Goal: Task Accomplishment & Management: Complete application form

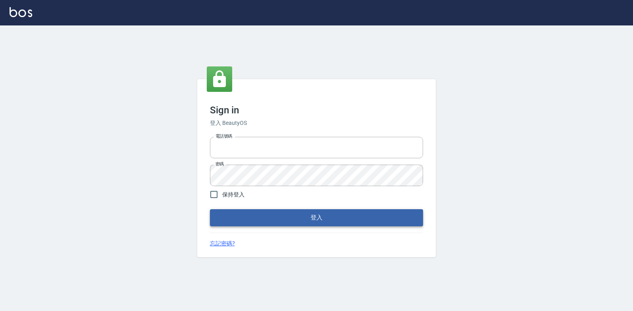
type input "047265856"
click at [331, 212] on button "登入" at bounding box center [316, 217] width 213 height 17
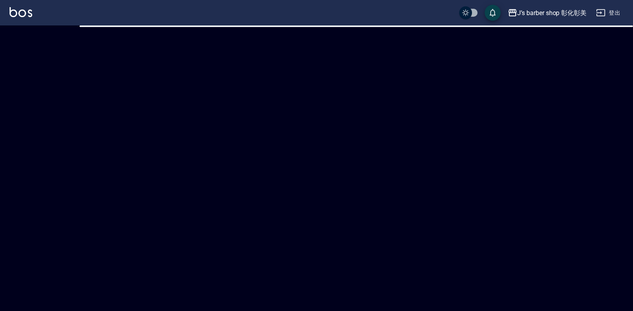
checkbox input "true"
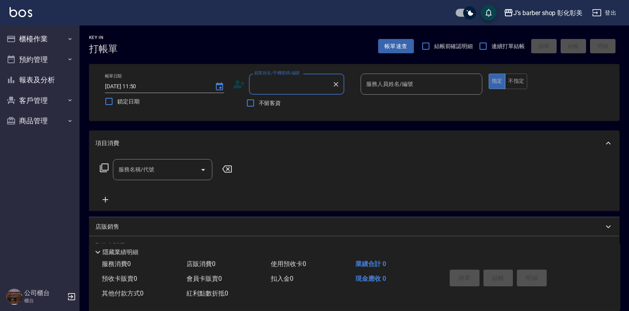
click at [302, 88] on input "顧客姓名/手機號碼/編號" at bounding box center [291, 84] width 76 height 14
type input "x"
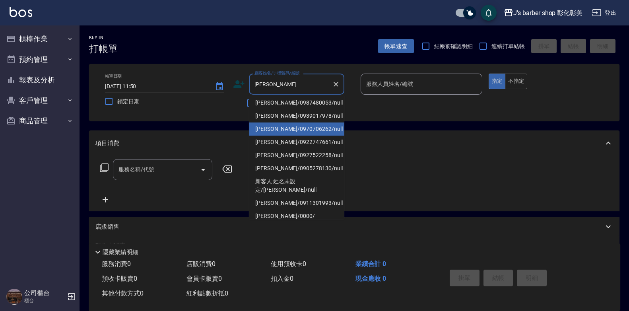
scroll to position [40, 0]
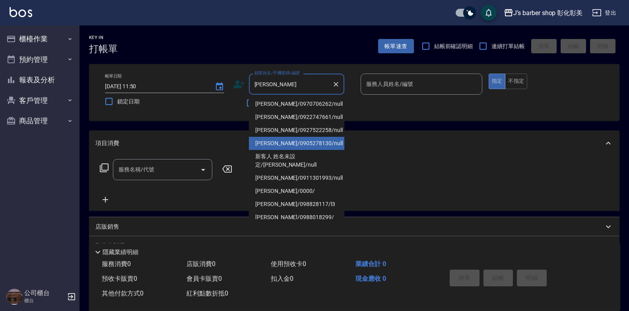
click at [328, 111] on li "[PERSON_NAME]/0970706262/null" at bounding box center [296, 103] width 95 height 13
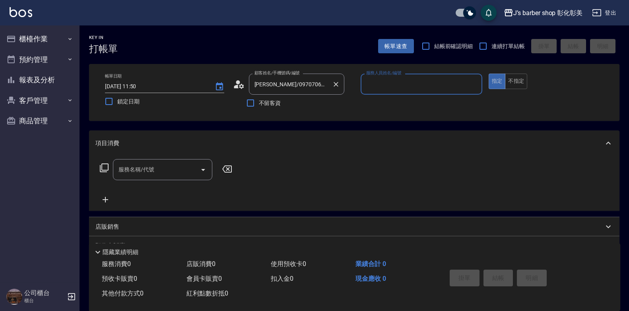
click at [329, 89] on div "[PERSON_NAME]/0970706262/null 顧客姓名/手機號碼/編號" at bounding box center [296, 84] width 95 height 21
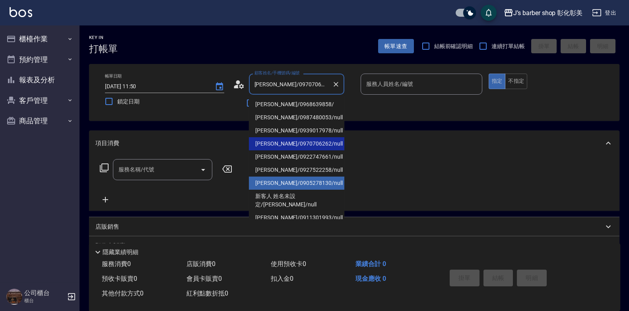
click at [321, 179] on li "[PERSON_NAME]/0905278130/null" at bounding box center [296, 183] width 95 height 13
type input "[PERSON_NAME]/0905278130/null"
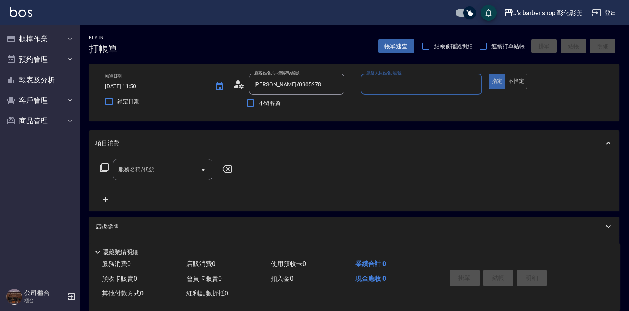
type input "LUNA(無代號)"
click at [130, 166] on div "服務名稱/代號 服務名稱/代號" at bounding box center [162, 169] width 99 height 21
click at [130, 166] on label "服務名稱/代號" at bounding box center [137, 169] width 36 height 8
click at [130, 166] on input "服務名稱/代號" at bounding box center [157, 170] width 80 height 14
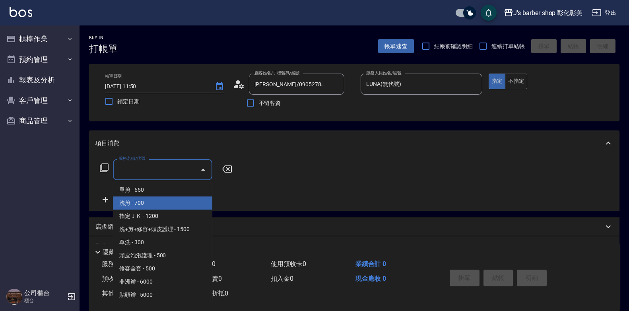
click at [162, 208] on span "洗剪 - 700" at bounding box center [162, 202] width 99 height 13
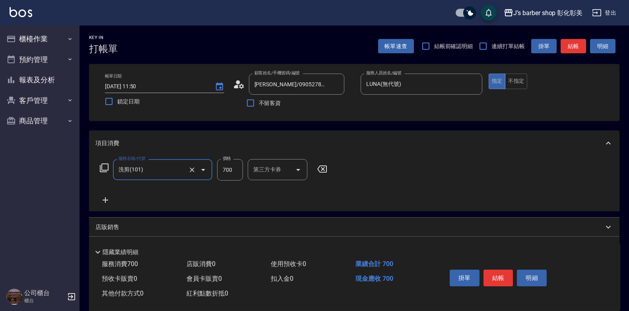
type input "洗剪(101)"
click at [232, 170] on input "700" at bounding box center [230, 169] width 26 height 21
type input "800"
click at [280, 173] on input "洗-1" at bounding box center [271, 170] width 41 height 14
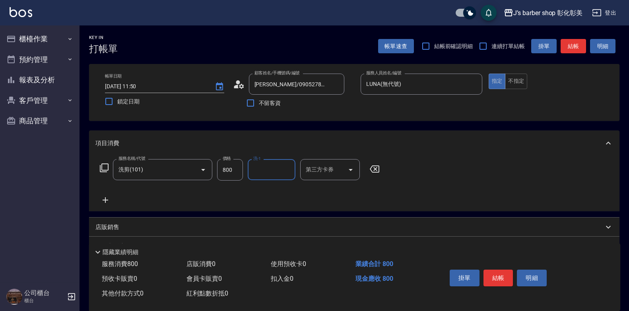
click at [277, 172] on input "洗-1" at bounding box center [271, 170] width 41 height 14
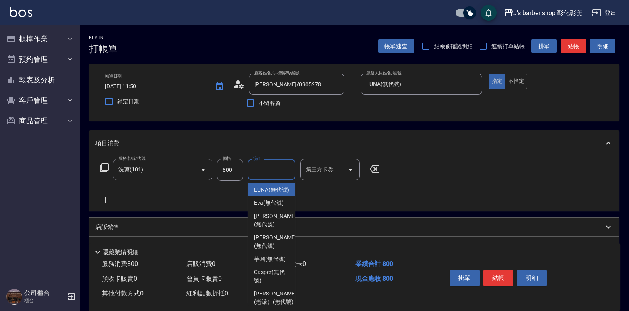
click at [279, 188] on span "LUNA (無代號)" at bounding box center [271, 190] width 35 height 8
type input "LUNA(無代號)"
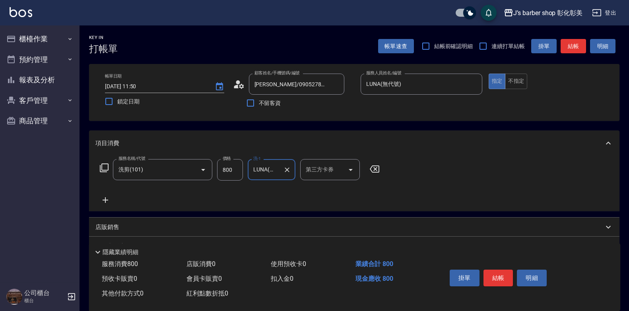
click at [99, 197] on icon at bounding box center [105, 200] width 20 height 10
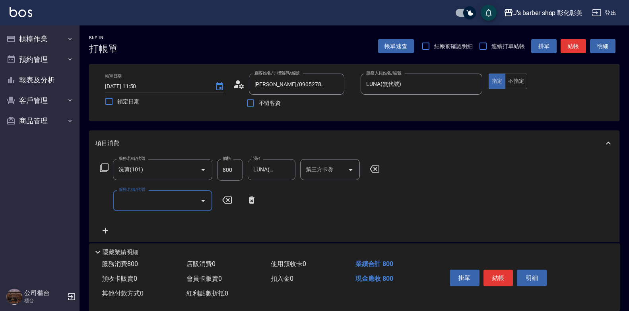
click at [124, 196] on input "服務名稱/代號" at bounding box center [157, 201] width 80 height 14
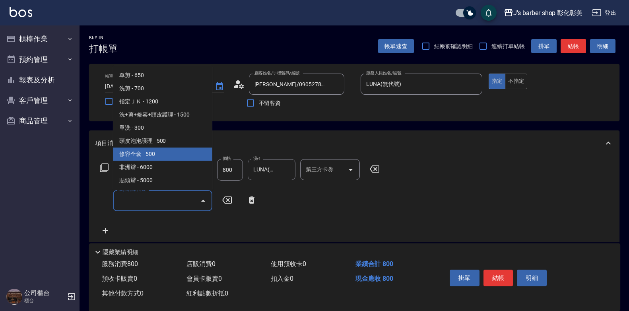
click at [150, 154] on span "修容全套 - 500" at bounding box center [162, 154] width 99 height 13
type input "修容全套(202)"
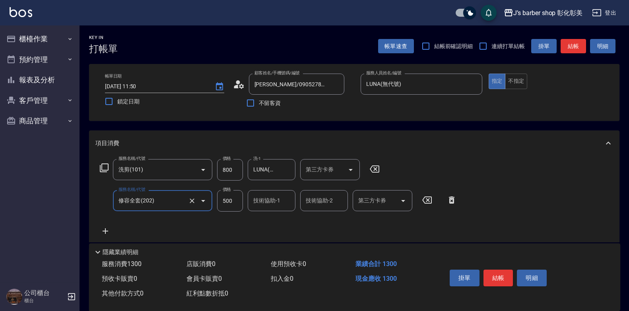
click at [227, 204] on input "500" at bounding box center [230, 200] width 26 height 21
type input "400"
click at [284, 203] on input "技術協助-1" at bounding box center [271, 201] width 41 height 14
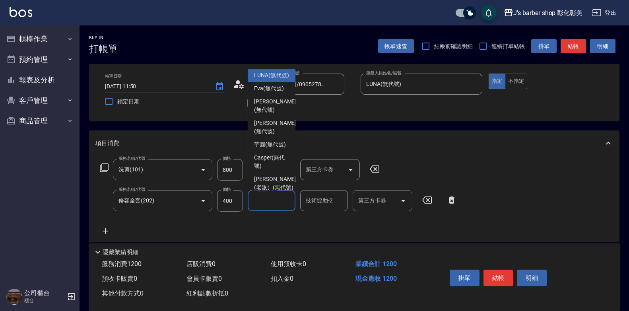
click at [284, 75] on span "LUNA (無代號)" at bounding box center [271, 75] width 35 height 8
type input "LUNA(無代號)"
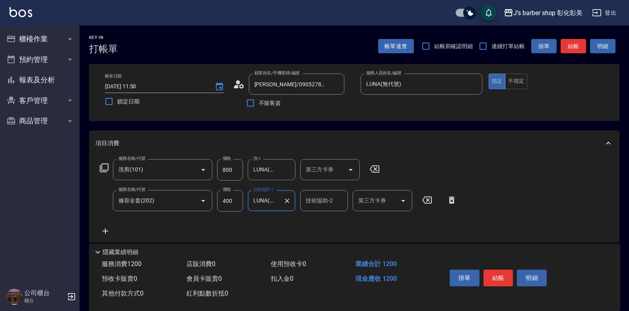
click at [318, 199] on div "技術協助-2 技術協助-2" at bounding box center [324, 200] width 48 height 21
click at [318, 200] on div "技術協助-2 技術協助-2" at bounding box center [324, 200] width 48 height 21
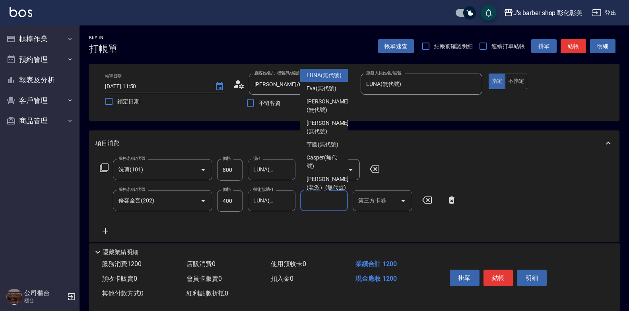
click at [325, 79] on span "LUNA (無代號)" at bounding box center [324, 75] width 35 height 8
type input "LUNA(無代號)"
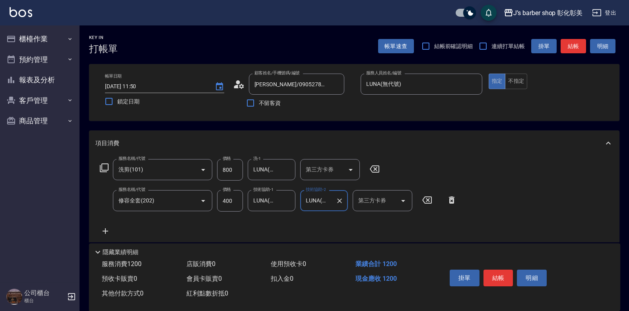
drag, startPoint x: 387, startPoint y: 205, endPoint x: 331, endPoint y: 107, distance: 112.6
click at [386, 202] on input "第三方卡券" at bounding box center [376, 201] width 41 height 14
click at [495, 270] on button "結帳" at bounding box center [499, 278] width 30 height 17
click at [495, 269] on div "掛單 結帳 明細" at bounding box center [499, 278] width 104 height 25
